Goal: Transaction & Acquisition: Download file/media

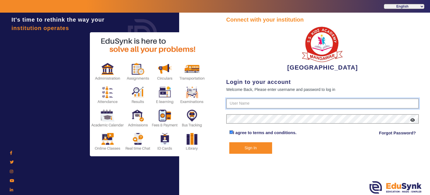
click at [239, 107] on input "text" at bounding box center [322, 103] width 193 height 10
type input "9928895959"
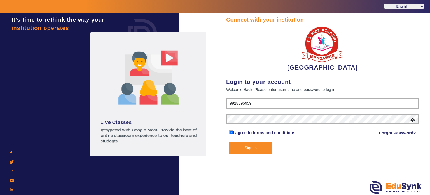
click at [229, 142] on button "Sign In" at bounding box center [250, 147] width 43 height 11
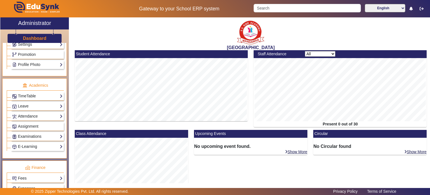
scroll to position [178, 0]
click at [41, 134] on link "Examinations" at bounding box center [37, 136] width 51 height 6
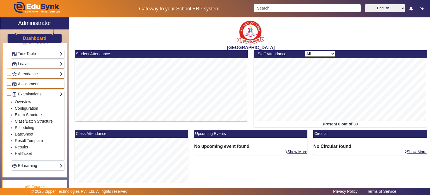
scroll to position [221, 0]
click at [25, 151] on link "HallTicket" at bounding box center [23, 153] width 17 height 4
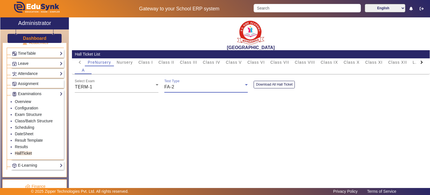
click at [213, 87] on div "FA-2" at bounding box center [204, 86] width 81 height 7
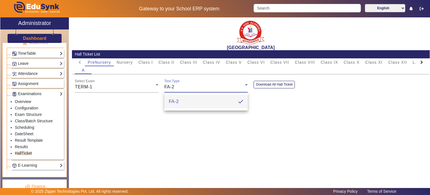
click at [213, 87] on div at bounding box center [215, 97] width 430 height 195
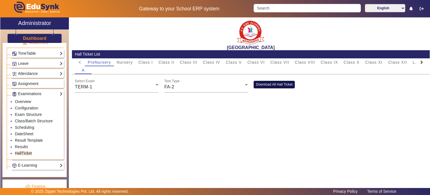
click at [261, 84] on button "Download All Hall Ticket" at bounding box center [274, 85] width 41 height 8
click at [29, 127] on link "Scheduling" at bounding box center [24, 127] width 19 height 4
click at [264, 83] on button "Download All Hall Ticket" at bounding box center [274, 85] width 41 height 8
click at [27, 144] on link "Results" at bounding box center [21, 146] width 13 height 4
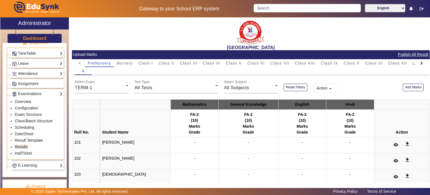
click at [34, 138] on link "Result Template" at bounding box center [29, 140] width 28 height 4
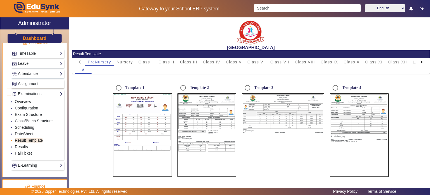
radio input "true"
click at [23, 151] on link "HallTicket" at bounding box center [23, 153] width 17 height 4
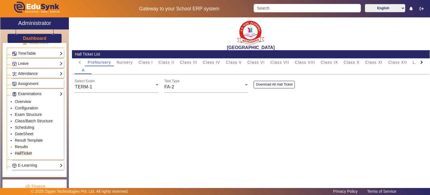
click at [25, 144] on link "Results" at bounding box center [21, 146] width 13 height 4
